Goal: Task Accomplishment & Management: Use online tool/utility

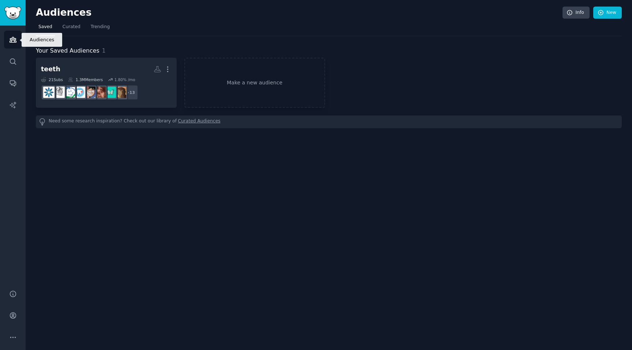
click at [14, 44] on link "Audiences" at bounding box center [13, 40] width 18 height 18
click at [98, 34] on link "Trending" at bounding box center [100, 28] width 24 height 15
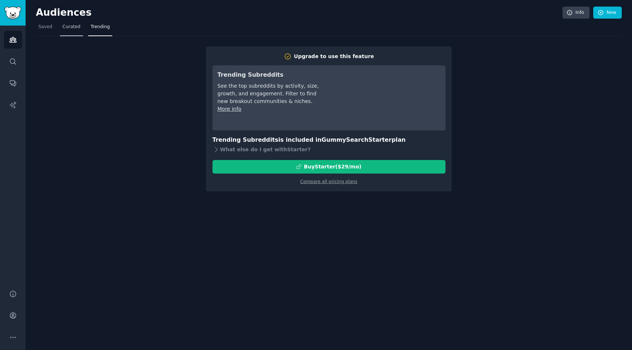
click at [77, 30] on link "Curated" at bounding box center [71, 28] width 23 height 15
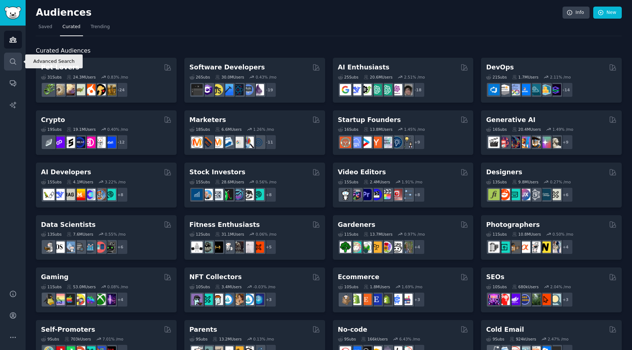
click at [17, 61] on link "Search" at bounding box center [13, 62] width 18 height 18
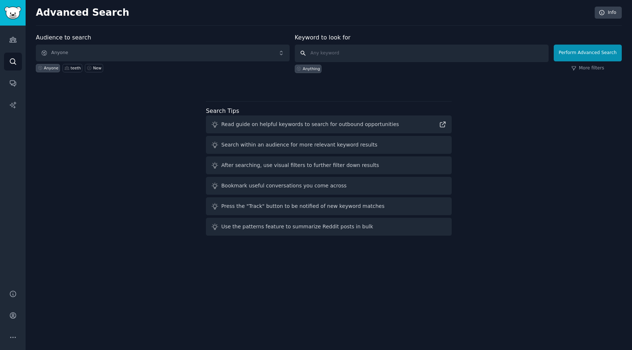
click at [377, 45] on input "text" at bounding box center [422, 54] width 254 height 18
paste input "BathroomRemodeling"
type input "BathroomRemodeling"
click button "Perform Advanced Search" at bounding box center [588, 53] width 68 height 17
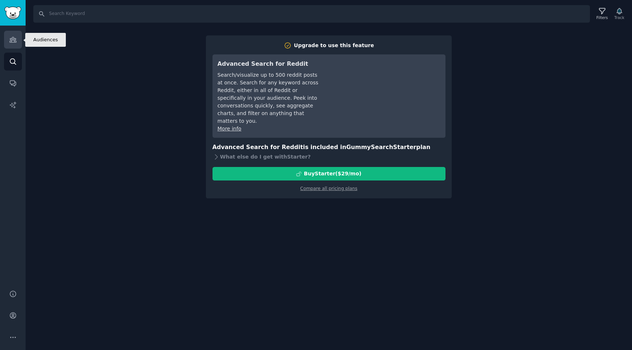
click at [10, 41] on icon "Sidebar" at bounding box center [13, 39] width 7 height 5
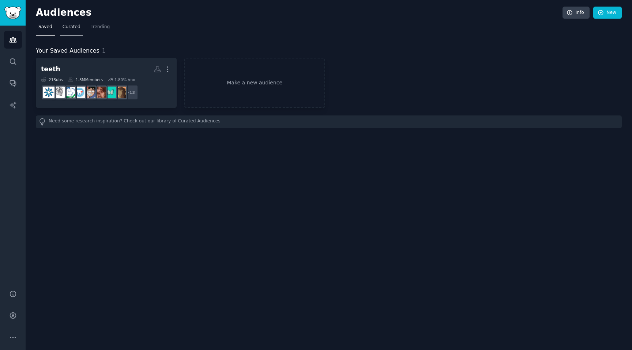
click at [69, 24] on span "Curated" at bounding box center [72, 27] width 18 height 7
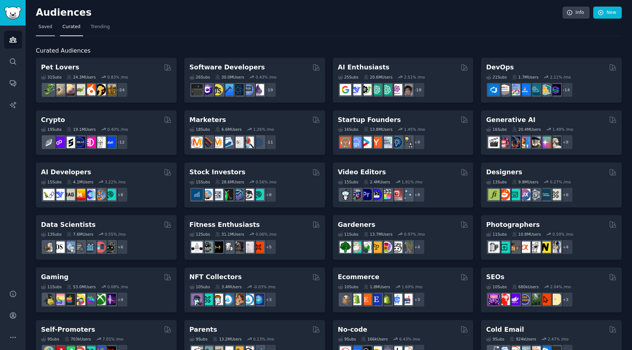
click at [37, 28] on link "Saved" at bounding box center [45, 28] width 19 height 15
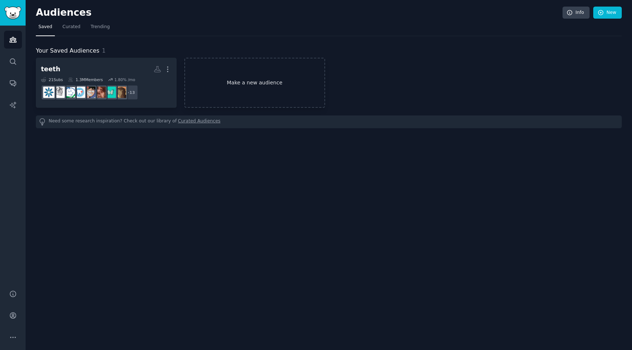
click at [237, 75] on link "Make a new audience" at bounding box center [254, 83] width 141 height 50
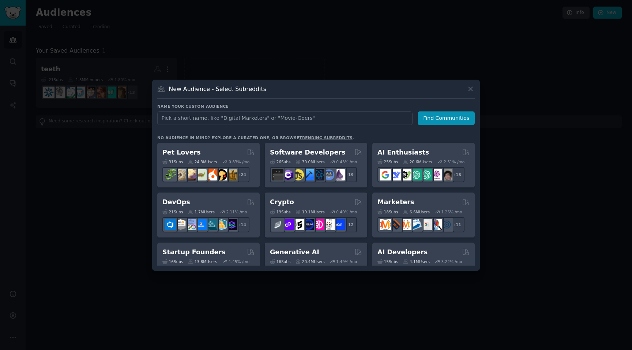
click at [230, 117] on input "text" at bounding box center [284, 119] width 255 height 14
type input "BathroomRemodeling"
click at [437, 117] on button "Find Communities" at bounding box center [446, 119] width 57 height 14
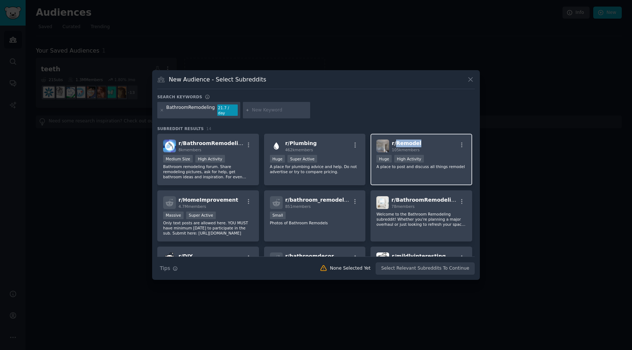
copy span "Remodel"
drag, startPoint x: 426, startPoint y: 140, endPoint x: 394, endPoint y: 139, distance: 31.8
click at [394, 140] on div "r/ Remodel 105k members" at bounding box center [421, 146] width 90 height 13
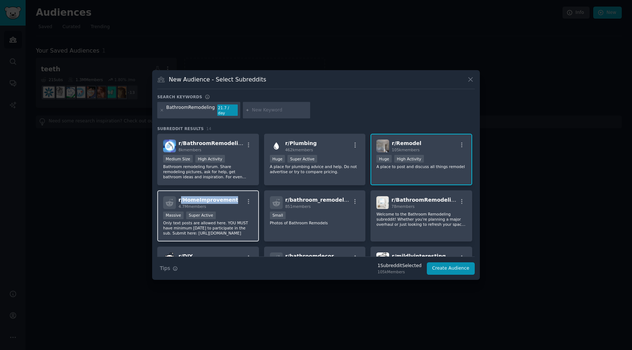
drag, startPoint x: 232, startPoint y: 198, endPoint x: 181, endPoint y: 200, distance: 50.9
click at [181, 200] on div "r/ HomeImprovement 4.7M members" at bounding box center [208, 202] width 90 height 13
copy span "/ HomeImprovement"
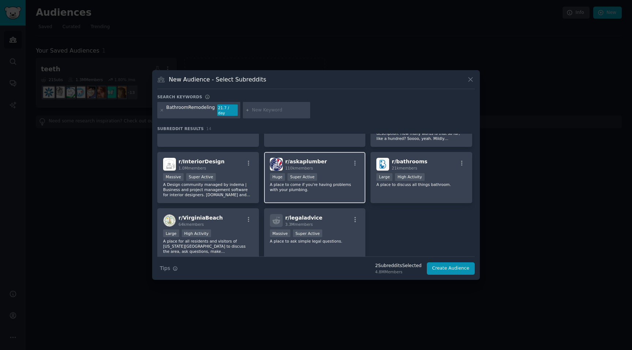
scroll to position [155, 0]
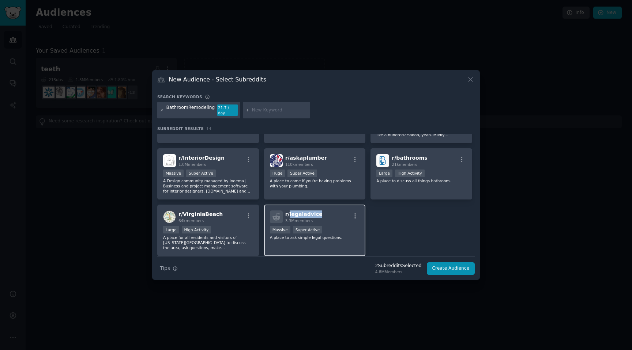
drag, startPoint x: 326, startPoint y: 212, endPoint x: 288, endPoint y: 214, distance: 37.7
click at [288, 214] on div "r/ legaladvice 3.3M members" at bounding box center [315, 217] width 90 height 13
copy span "legaladvice"
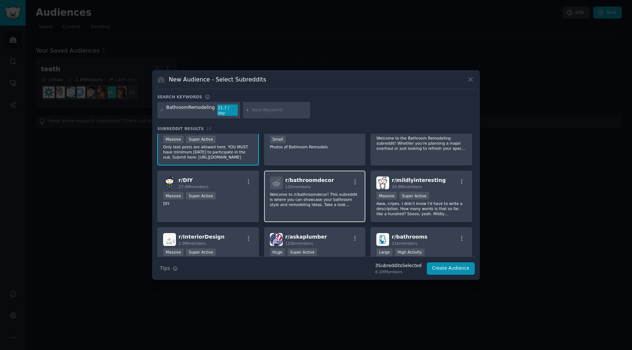
scroll to position [78, 0]
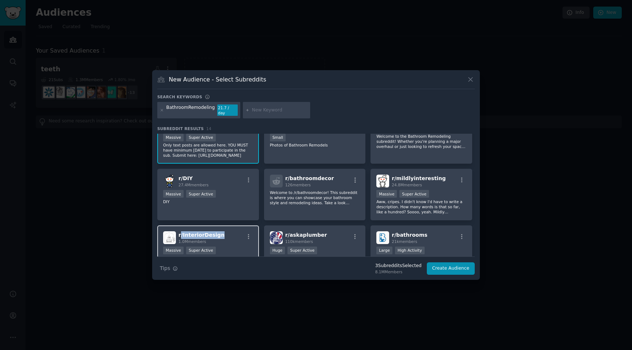
copy span "/ InteriorDesign"
drag, startPoint x: 228, startPoint y: 231, endPoint x: 181, endPoint y: 235, distance: 47.7
click at [181, 235] on div "r/ InteriorDesign 1.0M members" at bounding box center [208, 237] width 90 height 13
click at [473, 83] on icon at bounding box center [471, 80] width 8 height 8
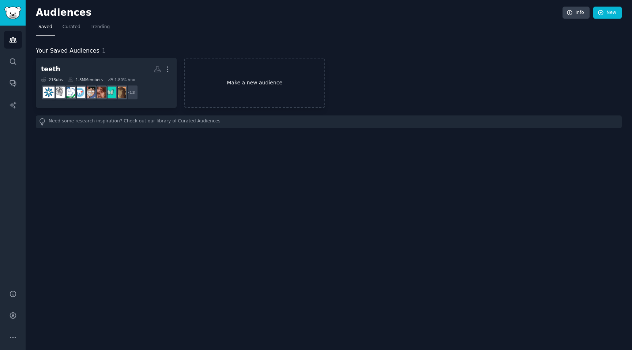
click at [206, 84] on link "Make a new audience" at bounding box center [254, 83] width 141 height 50
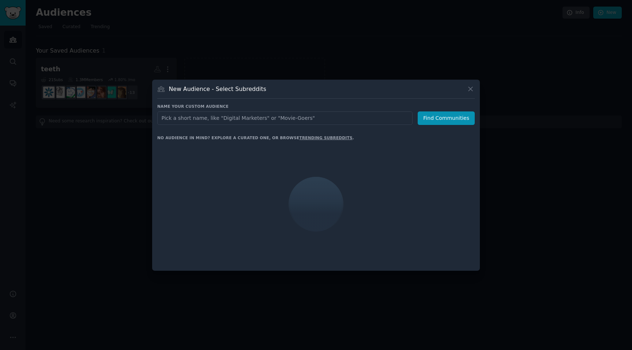
click at [239, 118] on input "text" at bounding box center [284, 119] width 255 height 14
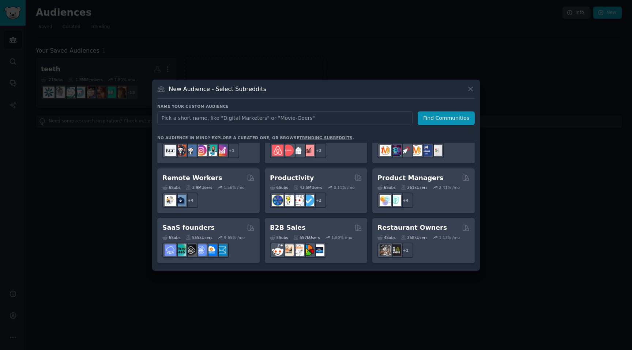
scroll to position [571, 0]
